Goal: Task Accomplishment & Management: Manage account settings

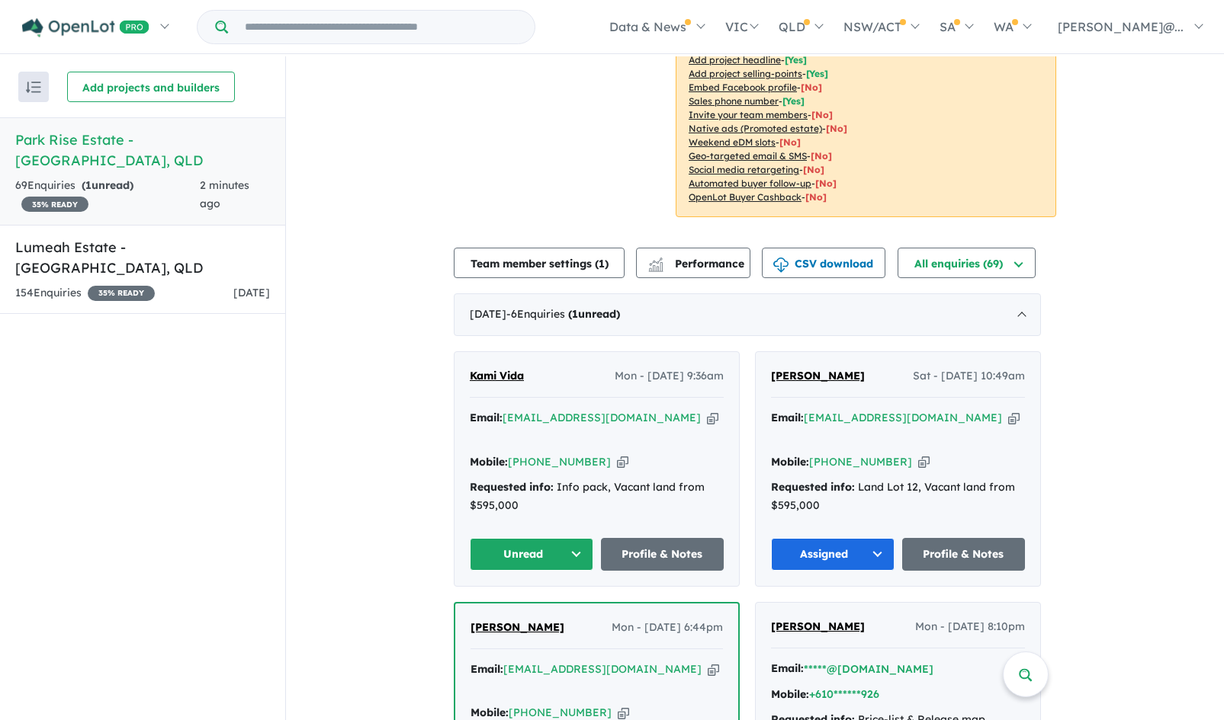
scroll to position [370, 0]
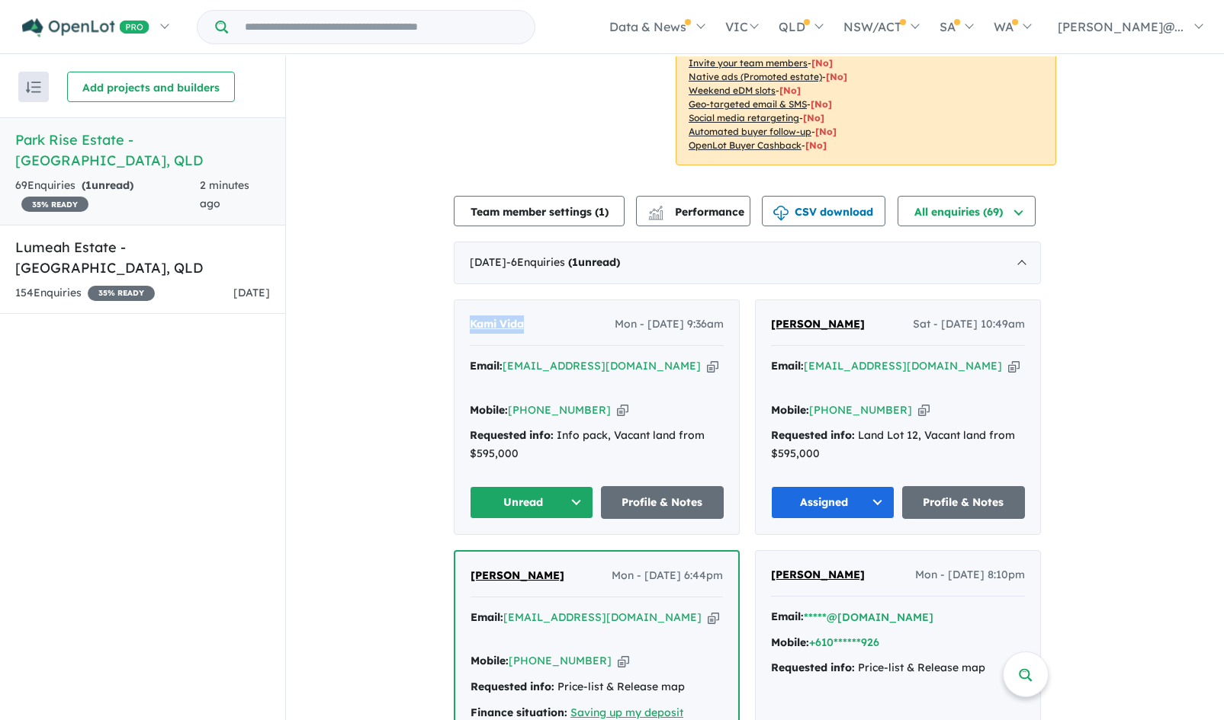
drag, startPoint x: 534, startPoint y: 324, endPoint x: 474, endPoint y: 329, distance: 60.5
click at [474, 329] on div "Kami Vida Mon - [DATE] 9:36am" at bounding box center [597, 331] width 254 height 30
copy span "Kami Vida"
click at [518, 486] on button "Unread" at bounding box center [532, 502] width 124 height 33
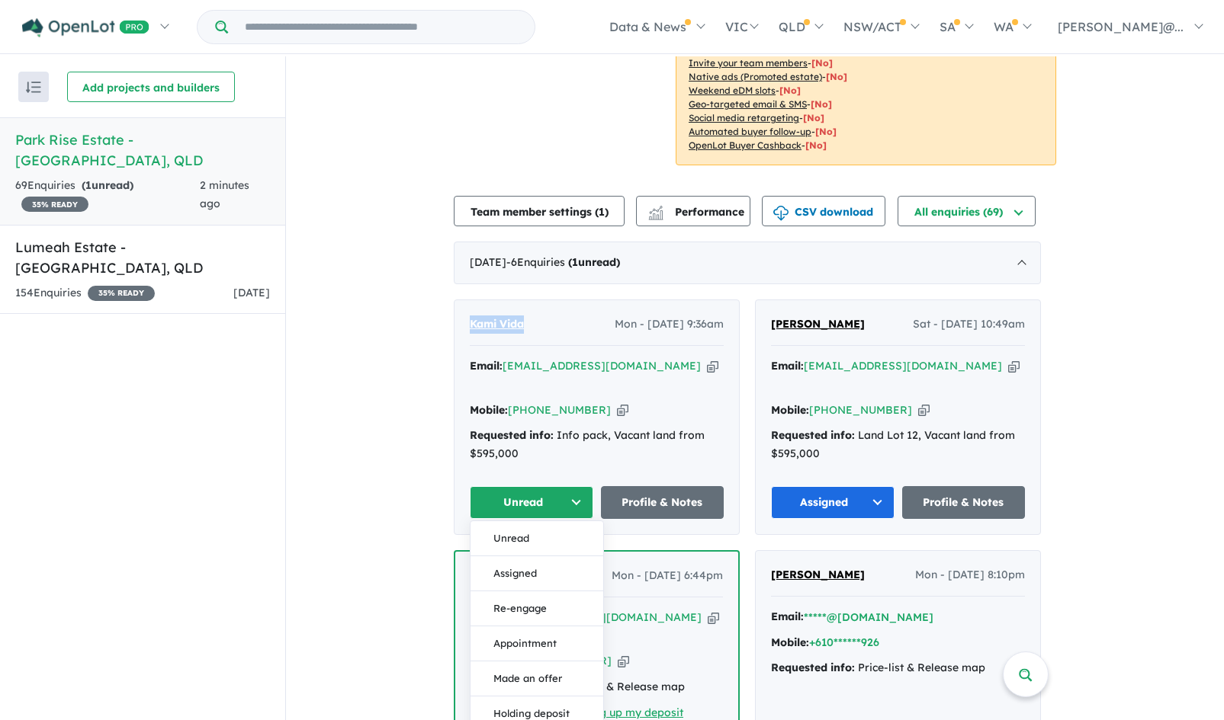
click at [707, 367] on icon "button" at bounding box center [712, 366] width 11 height 16
copy span "Kami Vida"
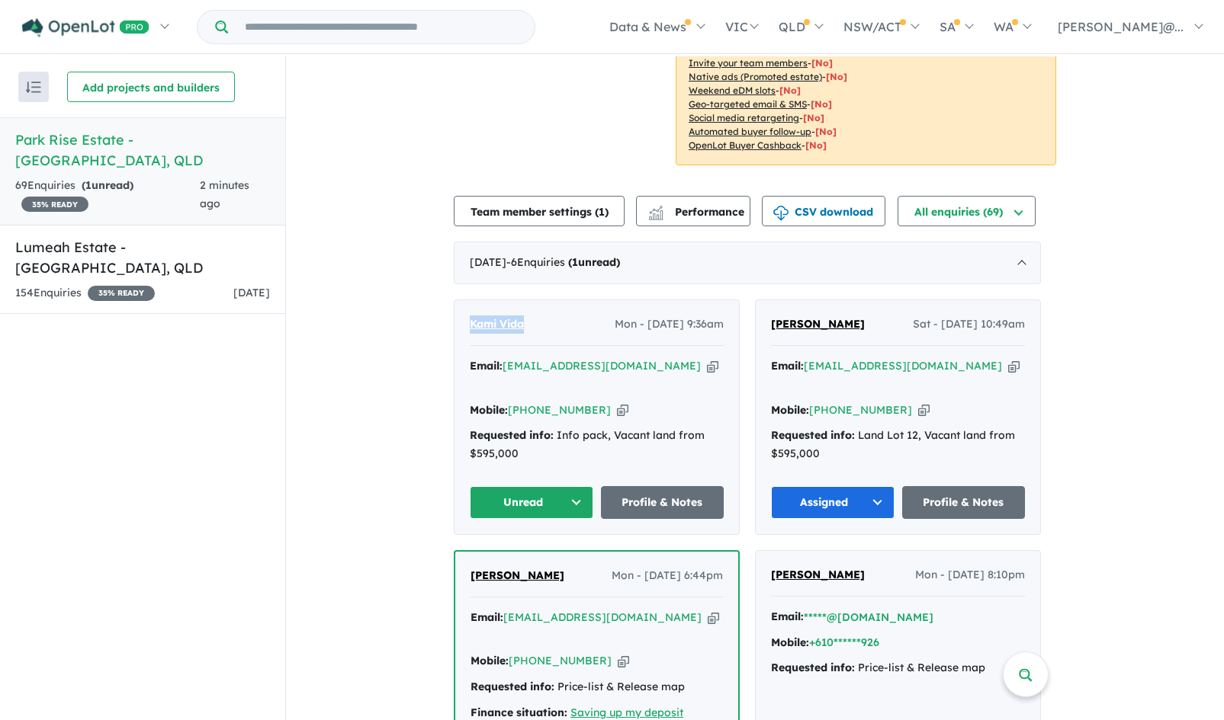
click at [617, 403] on icon "button" at bounding box center [622, 411] width 11 height 16
copy span "Kami Vida"
click at [576, 486] on button "Unread" at bounding box center [532, 502] width 124 height 33
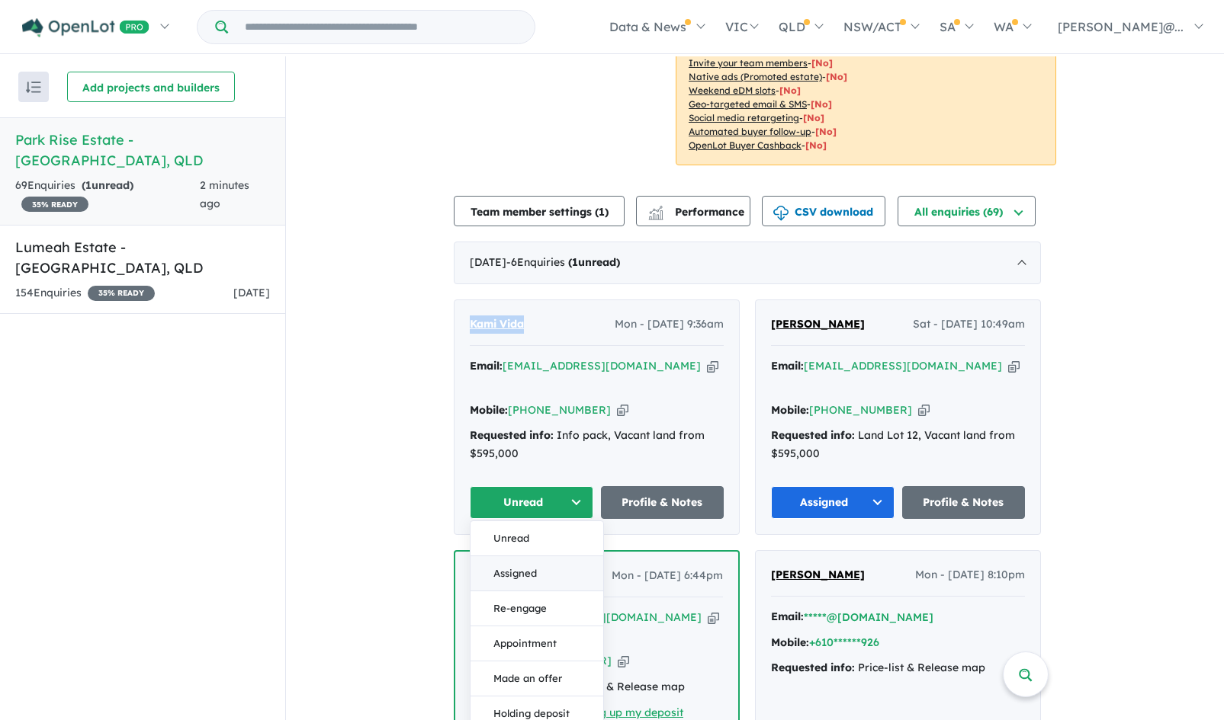
click at [538, 557] on button "Assigned" at bounding box center [536, 574] width 133 height 35
